Goal: Information Seeking & Learning: Check status

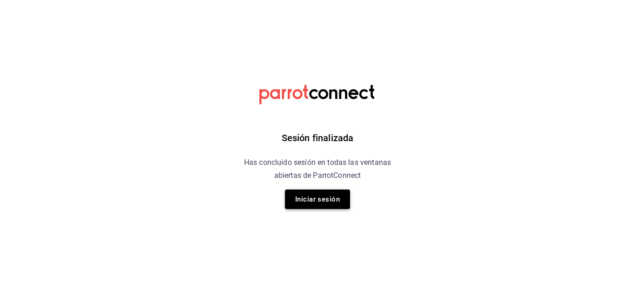
click at [320, 198] on button "Iniciar sesión" at bounding box center [317, 200] width 65 height 20
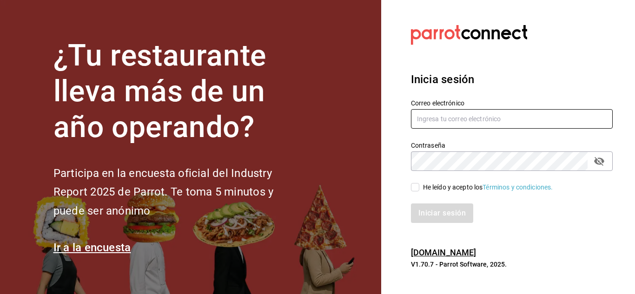
type input "[PERSON_NAME][EMAIL_ADDRESS][DOMAIN_NAME]"
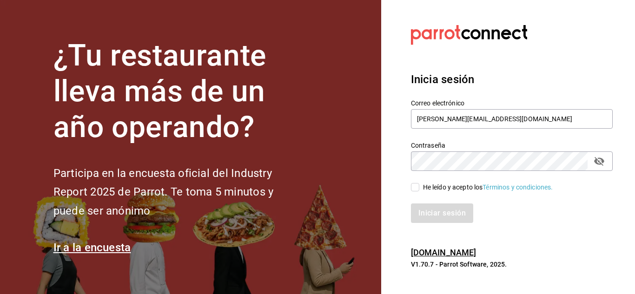
click at [414, 189] on input "He leído y acepto los Términos y condiciones." at bounding box center [415, 187] width 8 height 8
checkbox input "true"
click at [440, 216] on button "Iniciar sesión" at bounding box center [442, 214] width 63 height 20
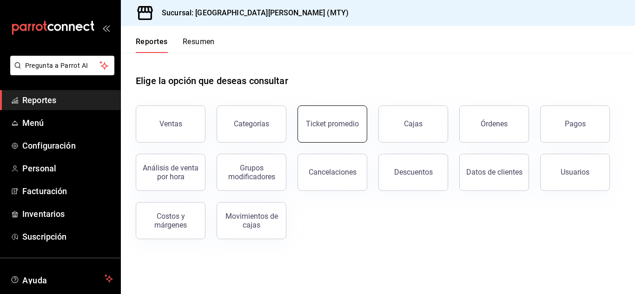
click at [356, 123] on div "Ticket promedio" at bounding box center [332, 124] width 53 height 9
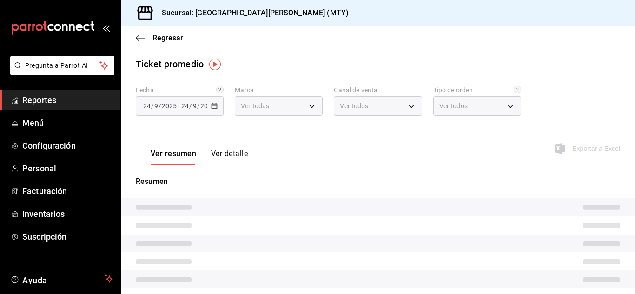
type input "993182a7-2c84-4ec8-9ef4-4438dae30c02"
type input "PARROT,UBER_EATS,RAPPI,DIDI_FOOD,ONLINE"
type input "96359a79-f33f-45b3-934b-2867b65d345c,c6fcd88e-9977-4e7e-951e-e2b9f3ed99d5,482ce…"
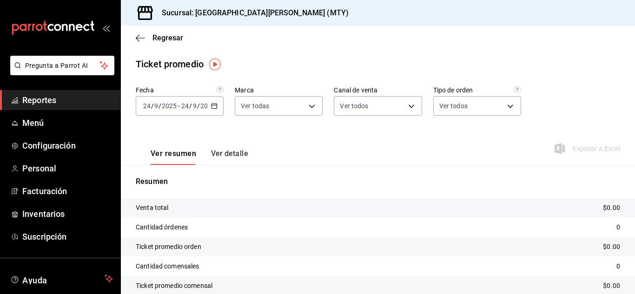
click at [211, 105] on icon "button" at bounding box center [214, 106] width 7 height 7
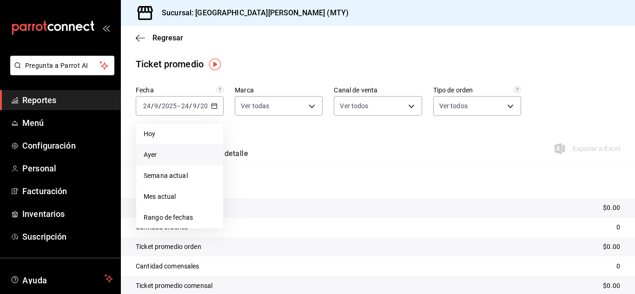
click at [166, 152] on span "Ayer" at bounding box center [180, 155] width 72 height 10
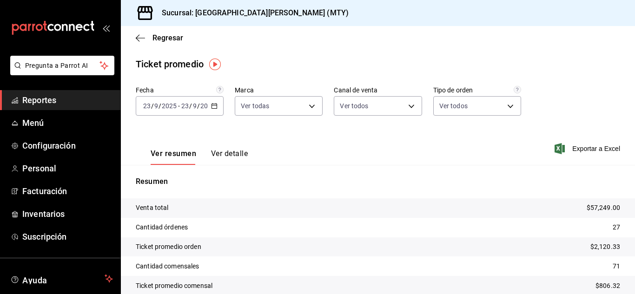
click at [250, 152] on div "Ver resumen Ver detalle Exportar a Excel" at bounding box center [378, 146] width 514 height 38
click at [246, 152] on button "Ver detalle" at bounding box center [229, 157] width 37 height 16
